Goal: Transaction & Acquisition: Subscribe to service/newsletter

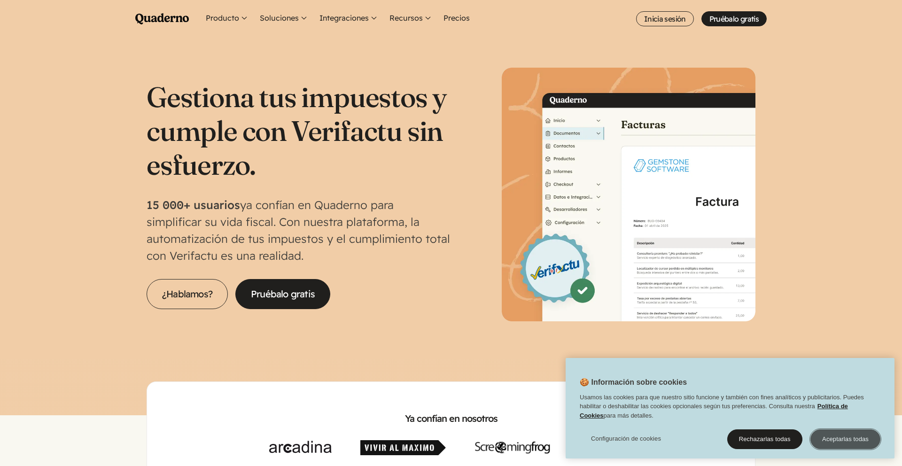
click at [853, 442] on button "Aceptarlas todas" at bounding box center [846, 440] width 70 height 20
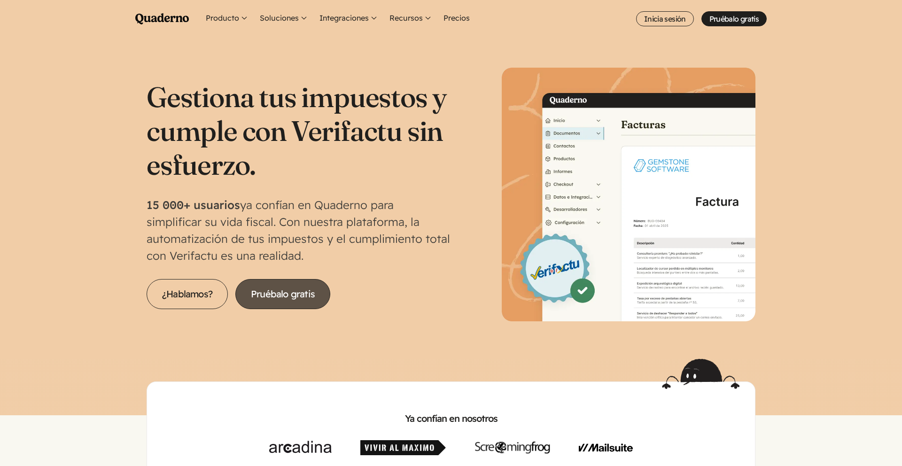
click at [295, 295] on link "Pruébalo gratis" at bounding box center [282, 294] width 95 height 30
click at [290, 298] on link "Pruébalo gratis" at bounding box center [282, 294] width 95 height 30
drag, startPoint x: 156, startPoint y: 208, endPoint x: 461, endPoint y: 251, distance: 308.0
click at [461, 251] on section "Gestiona tus impuestos y cumple con Verifactu sin esfuerzo. 15 000+ usuarios ya…" at bounding box center [451, 198] width 902 height 321
click at [451, 263] on div "Gestiona tus impuestos y cumple con Verifactu sin esfuerzo. 15 000+ usuarios ya…" at bounding box center [451, 195] width 609 height 254
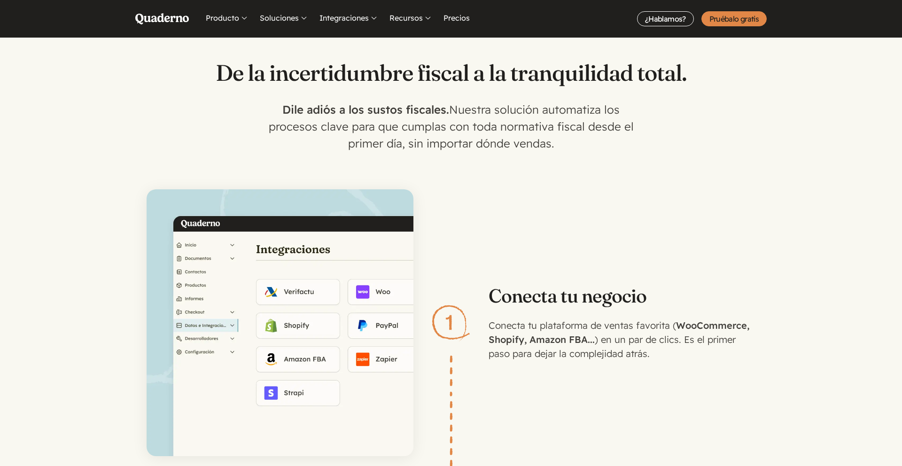
scroll to position [976, 0]
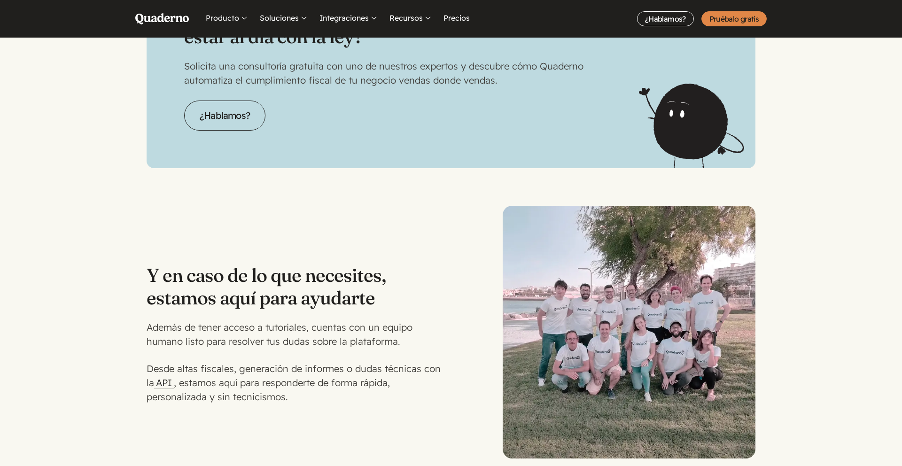
scroll to position [2419, 0]
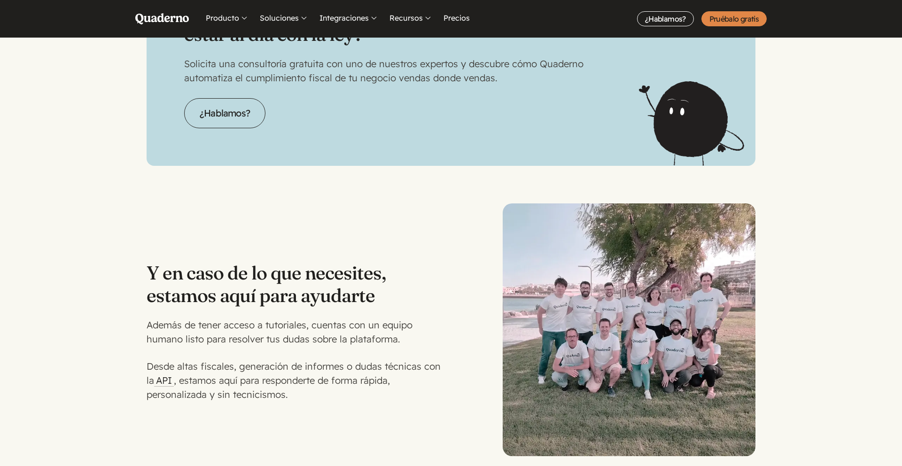
drag, startPoint x: 638, startPoint y: 304, endPoint x: 629, endPoint y: 301, distance: 9.8
click at [638, 304] on img at bounding box center [629, 330] width 253 height 253
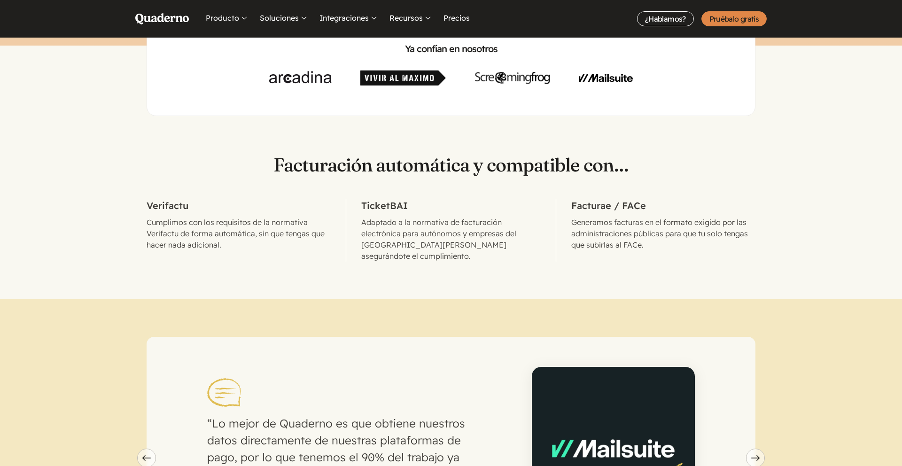
scroll to position [0, 0]
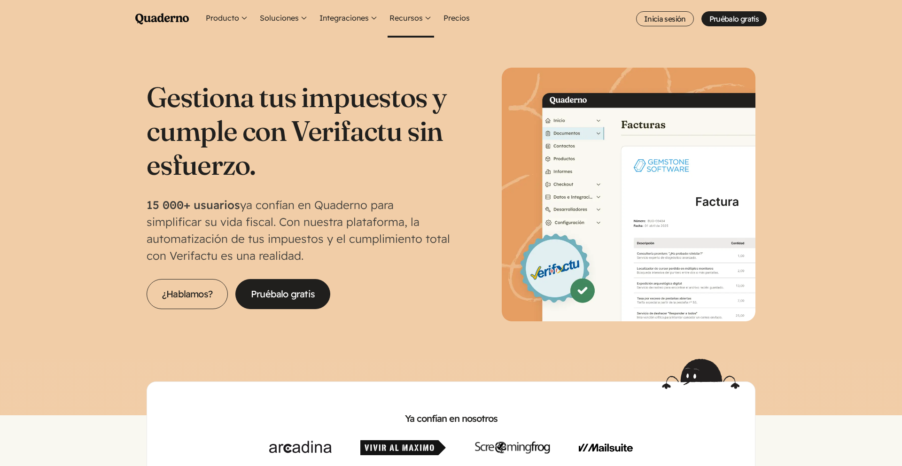
click at [427, 18] on button "Recursos" at bounding box center [411, 19] width 47 height 38
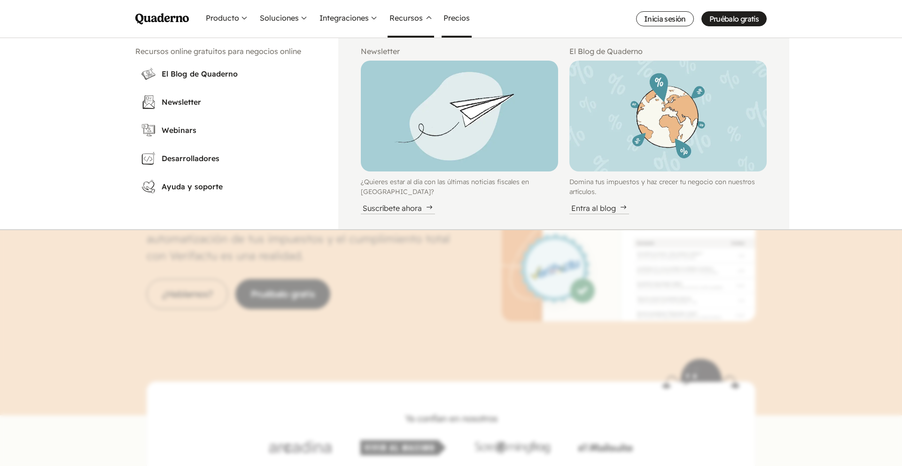
click at [449, 21] on link "Precios" at bounding box center [457, 19] width 30 height 38
